Goal: Navigation & Orientation: Understand site structure

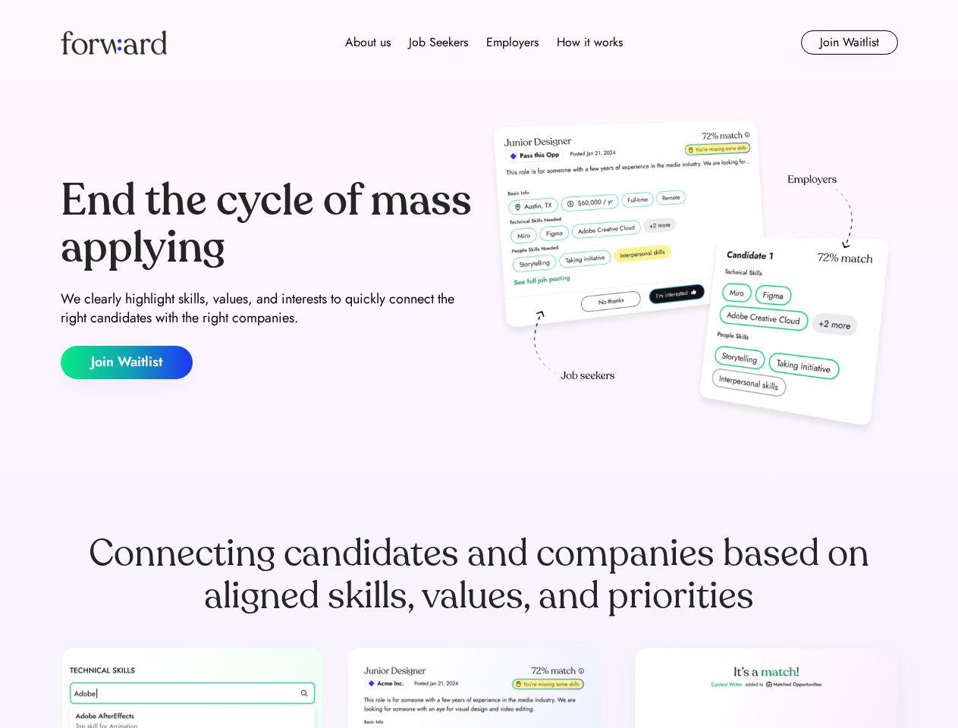
click at [479, 364] on div "End the cycle of mass applying We clearly highlight skills, values, and interes…" at bounding box center [480, 278] width 838 height 326
click at [479, 42] on div "About us Job Seekers Employers How it works" at bounding box center [484, 42] width 598 height 18
click at [114, 42] on img at bounding box center [114, 42] width 106 height 24
click at [484, 42] on div "About us Job Seekers Employers How it works" at bounding box center [484, 42] width 598 height 18
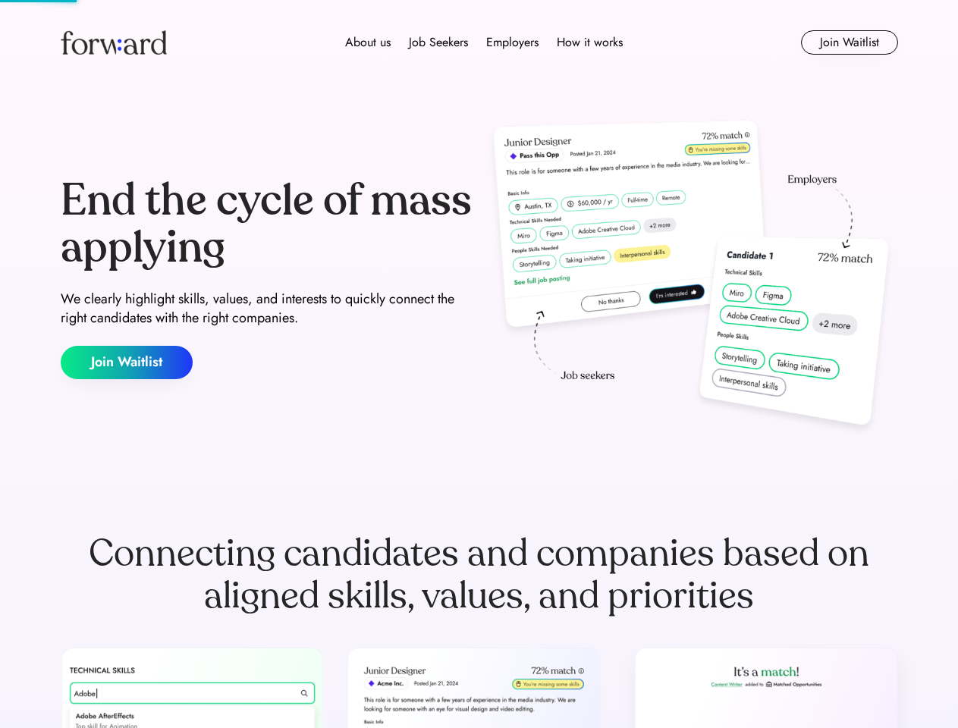
click at [368, 42] on div "About us" at bounding box center [368, 42] width 46 height 18
click at [439, 42] on div "Job Seekers" at bounding box center [438, 42] width 59 height 18
click at [512, 42] on div "Employers" at bounding box center [512, 42] width 52 height 18
click at [589, 42] on div "How it works" at bounding box center [590, 42] width 66 height 18
